Goal: Check status: Check status

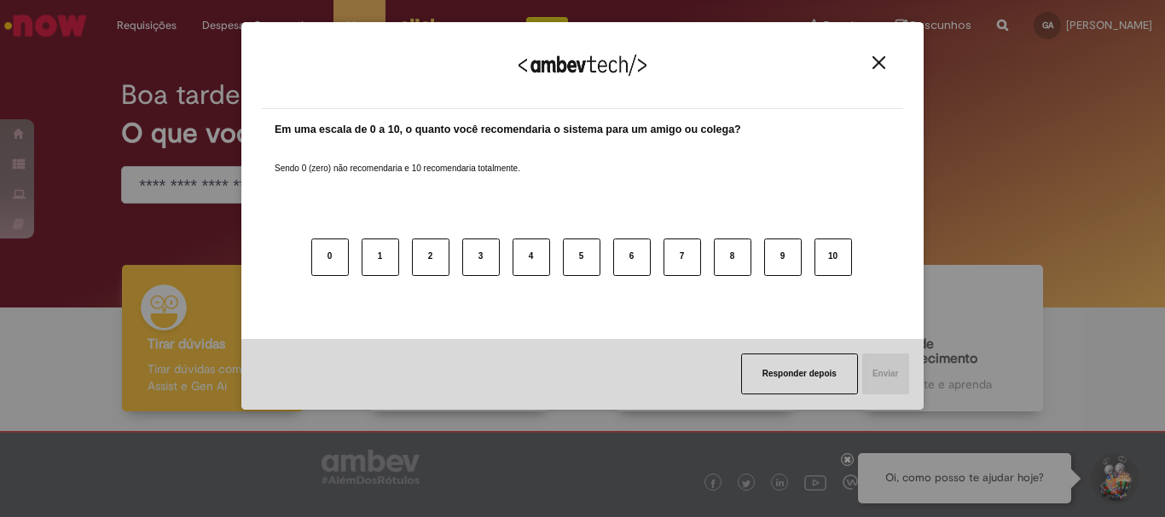
click at [874, 63] on img "Close" at bounding box center [878, 62] width 13 height 13
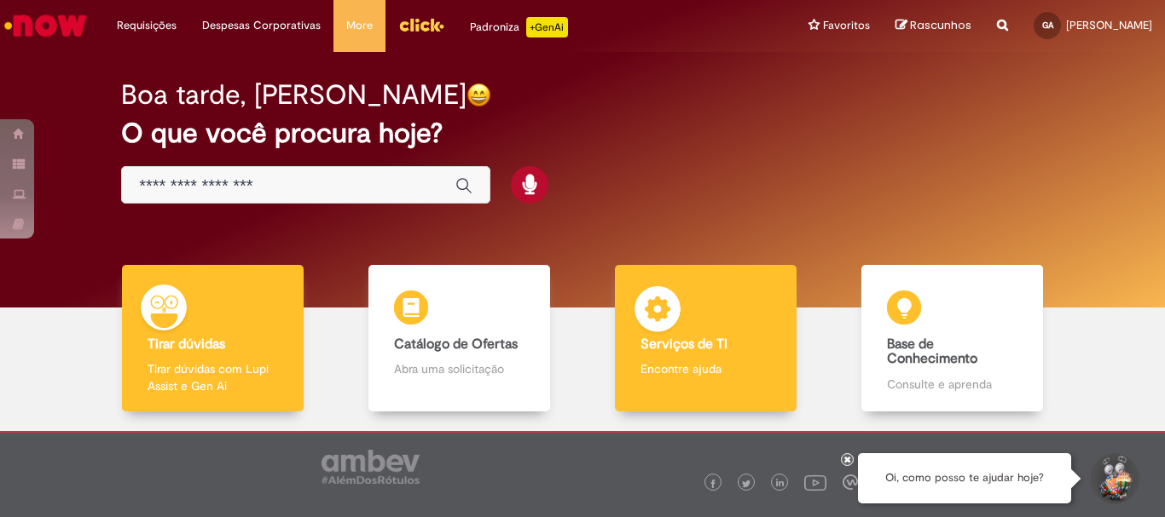
scroll to position [84, 0]
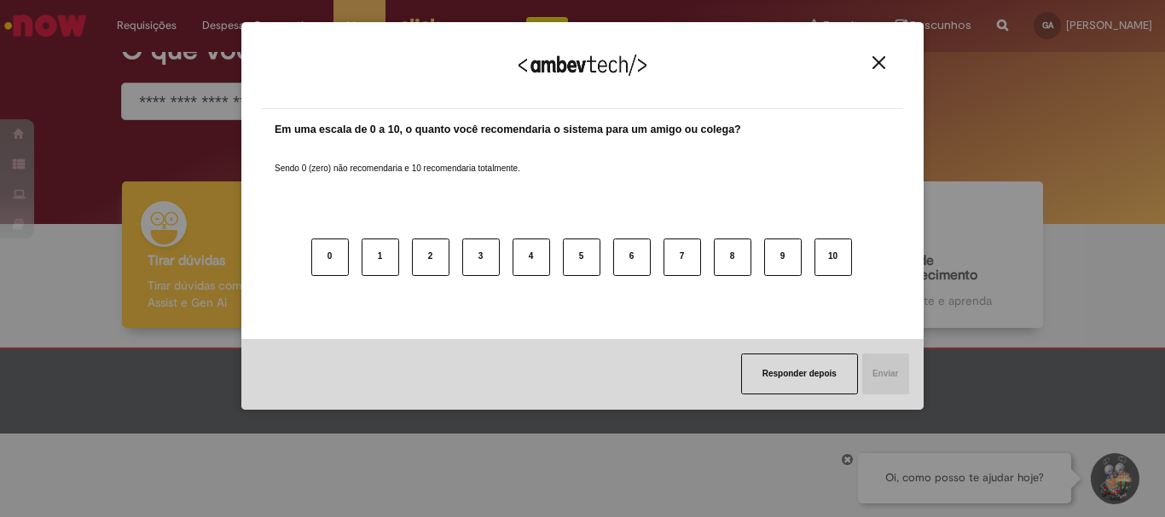
click at [883, 56] on img "Close" at bounding box center [878, 62] width 13 height 13
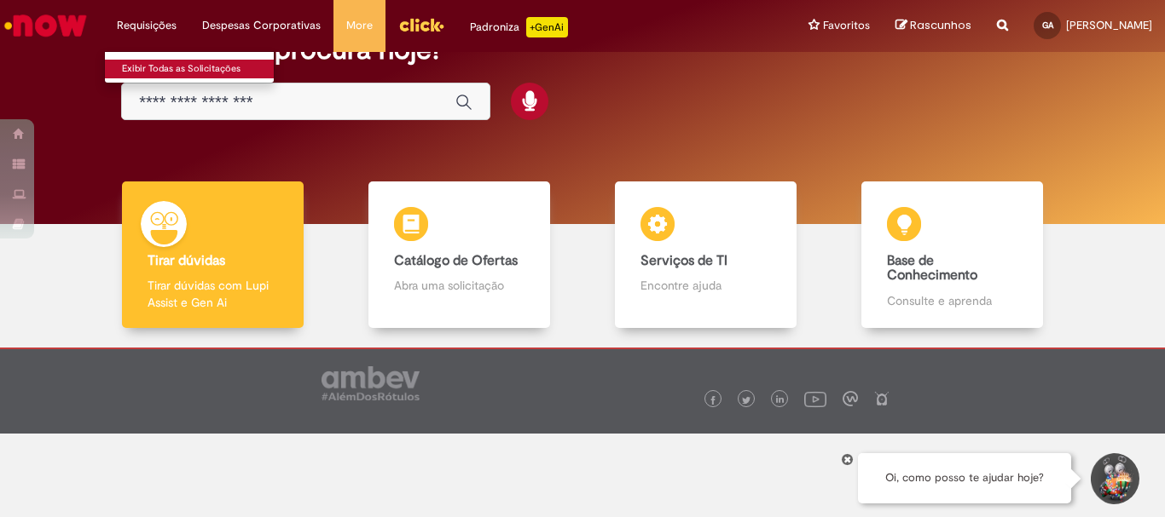
click at [164, 66] on link "Exibir Todas as Solicitações" at bounding box center [199, 69] width 188 height 19
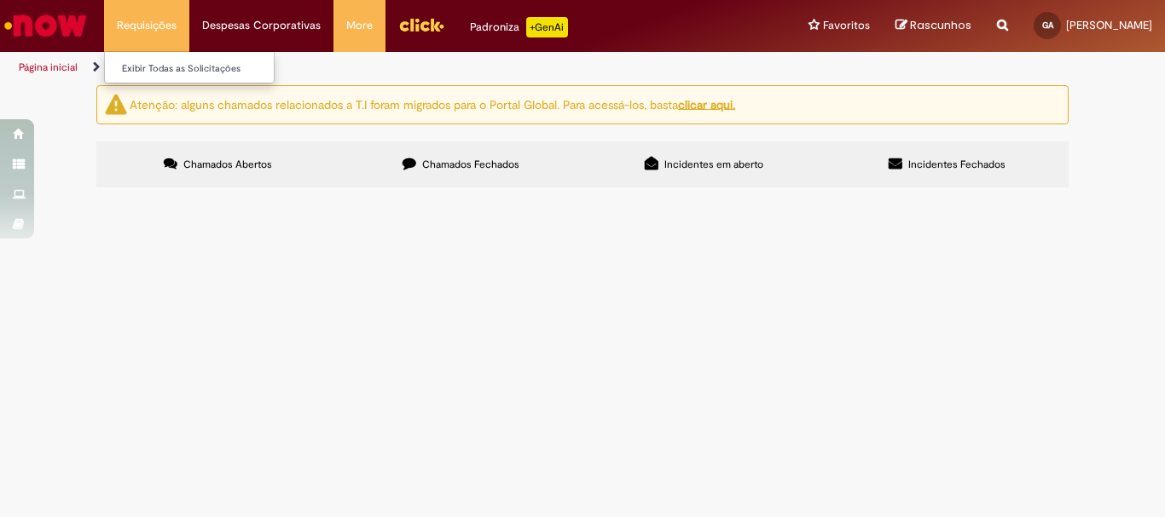
click at [154, 20] on li "Requisições Exibir Todas as Solicitações" at bounding box center [146, 25] width 85 height 51
click at [720, 107] on u "clicar aqui." at bounding box center [706, 103] width 57 height 15
click at [701, 161] on span "Incidentes em aberto" at bounding box center [713, 165] width 99 height 14
drag, startPoint x: 549, startPoint y: 153, endPoint x: 543, endPoint y: 160, distance: 9.1
click at [547, 154] on label "Chamados Fechados" at bounding box center [460, 165] width 243 height 46
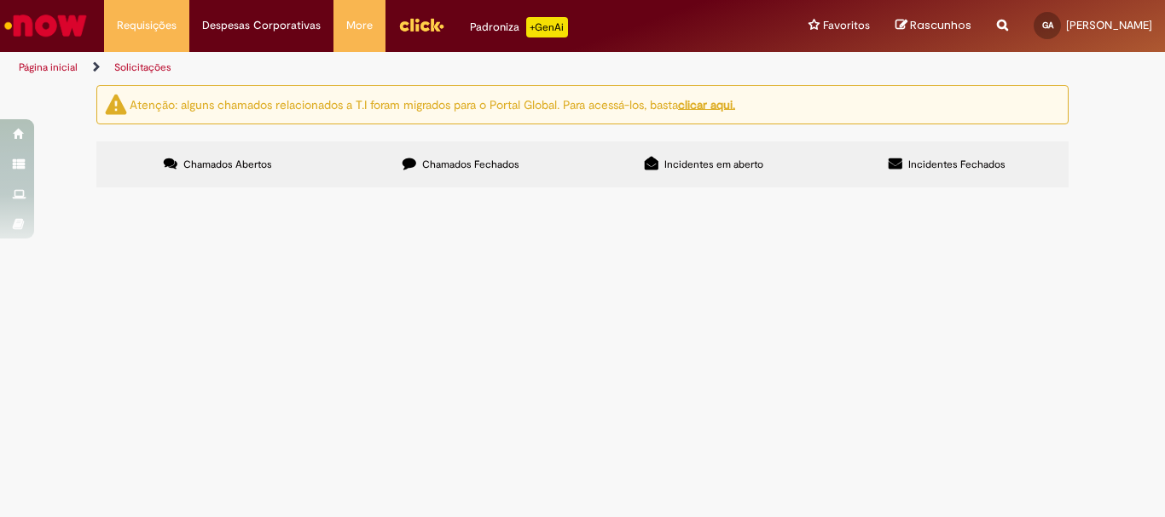
scroll to position [38, 0]
click at [0, 0] on icon at bounding box center [0, 0] width 0 height 0
click at [0, 0] on div "Encerrado" at bounding box center [0, 0] width 0 height 0
click at [696, 158] on span "Incidentes em aberto" at bounding box center [713, 165] width 99 height 14
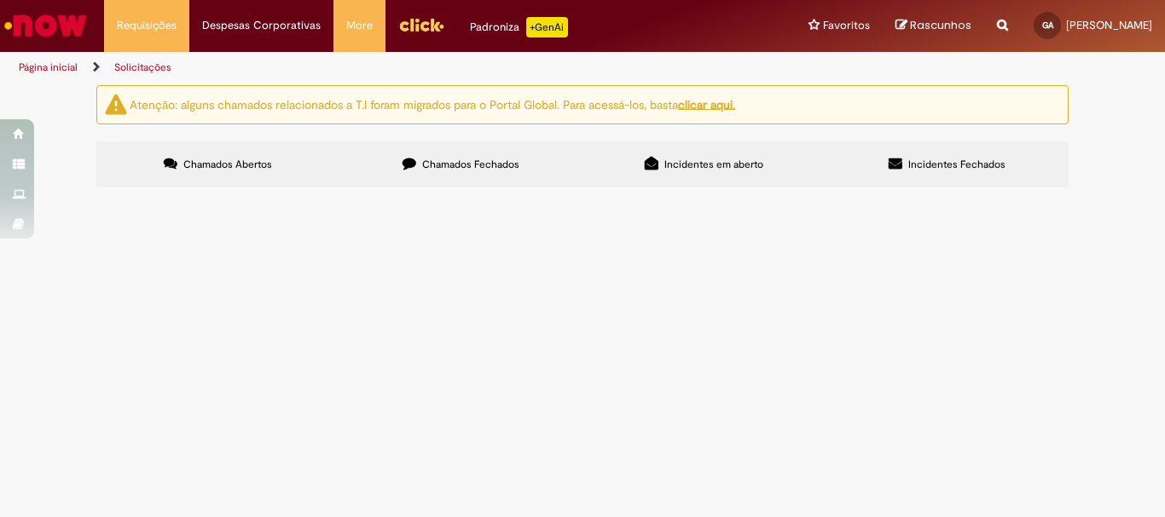
scroll to position [0, 0]
click at [217, 175] on label "Chamados Abertos" at bounding box center [217, 165] width 243 height 46
click at [928, 164] on span "Incidentes Fechados" at bounding box center [956, 165] width 97 height 14
click at [428, 21] on img "Menu Cabeçalho" at bounding box center [421, 25] width 46 height 26
